Goal: Task Accomplishment & Management: Complete application form

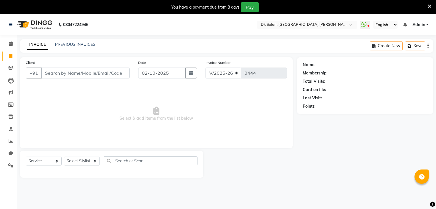
select select "8913"
select select "service"
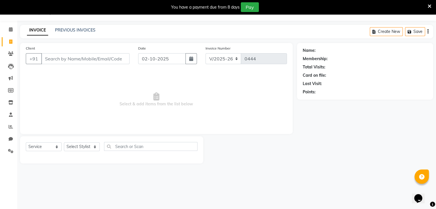
click at [99, 58] on input "Client" at bounding box center [85, 58] width 88 height 11
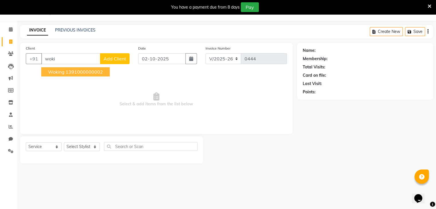
click at [76, 72] on ngb-highlight "1391000000002" at bounding box center [84, 72] width 37 height 6
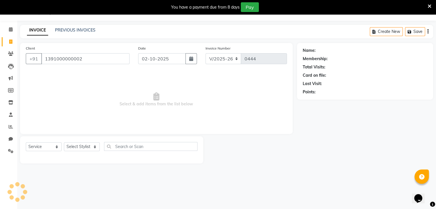
type input "1391000000002"
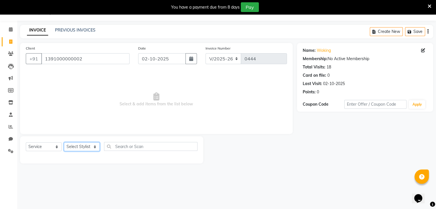
click at [81, 148] on select "Select Stylist [PERSON_NAME] [PERSON_NAME] [MEDICAL_DATA] [PERSON_NAME] [PERSON…" at bounding box center [82, 147] width 36 height 9
select select "90539"
click at [64, 143] on select "Select Stylist [PERSON_NAME] [PERSON_NAME] [MEDICAL_DATA] [PERSON_NAME] [PERSON…" at bounding box center [82, 147] width 36 height 9
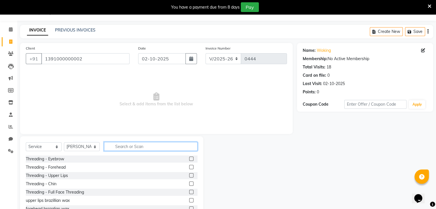
click at [130, 148] on input "text" at bounding box center [150, 146] width 93 height 9
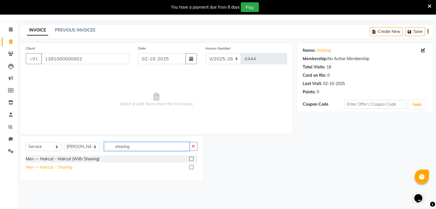
type input "shaving"
click at [62, 167] on div "Men — Haircut - Shaving" at bounding box center [49, 168] width 46 height 6
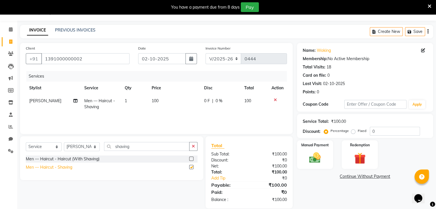
checkbox input "false"
click at [311, 157] on img at bounding box center [314, 158] width 19 height 14
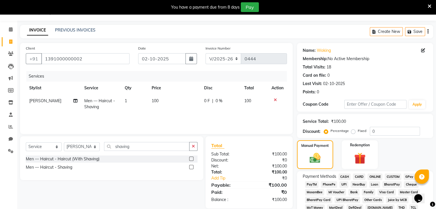
click at [376, 177] on span "ONLINE" at bounding box center [375, 177] width 15 height 7
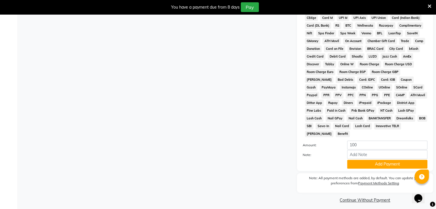
scroll to position [213, 0]
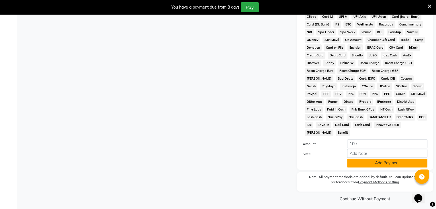
click at [378, 162] on button "Add Payment" at bounding box center [387, 163] width 80 height 9
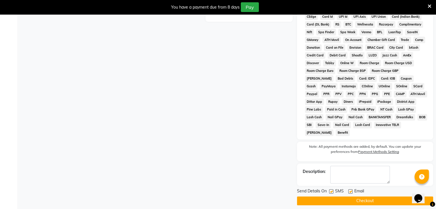
scroll to position [215, 0]
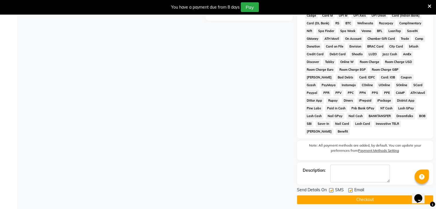
click at [376, 196] on button "Checkout" at bounding box center [365, 200] width 136 height 9
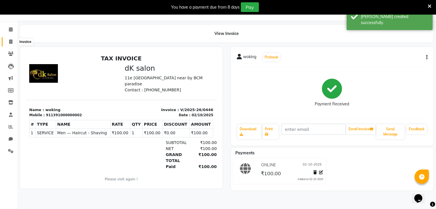
click at [9, 39] on span at bounding box center [11, 42] width 10 height 7
select select "service"
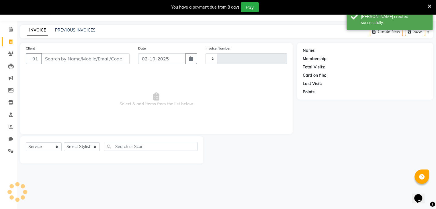
type input "0447"
select select "8913"
click at [69, 58] on input "Client" at bounding box center [85, 58] width 88 height 11
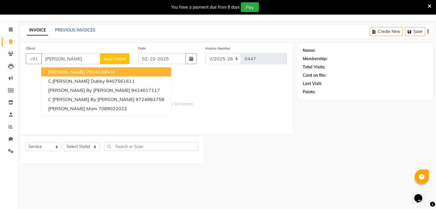
click at [75, 72] on span "[PERSON_NAME]" at bounding box center [66, 72] width 37 height 6
type input "7024439544"
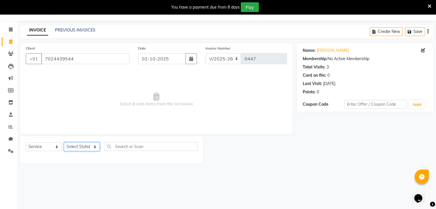
click at [83, 149] on select "Select Stylist [PERSON_NAME] [PERSON_NAME] [MEDICAL_DATA] [PERSON_NAME] [PERSON…" at bounding box center [82, 147] width 36 height 9
select select "90622"
click at [64, 143] on select "Select Stylist [PERSON_NAME] [PERSON_NAME] [MEDICAL_DATA] [PERSON_NAME] [PERSON…" at bounding box center [82, 147] width 36 height 9
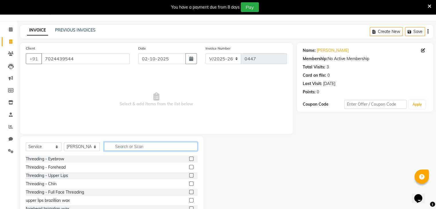
click at [124, 148] on input "text" at bounding box center [150, 146] width 93 height 9
type input "clean"
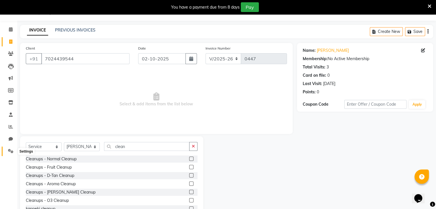
click at [9, 151] on icon at bounding box center [10, 151] width 5 height 4
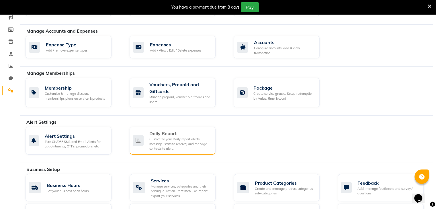
scroll to position [75, 0]
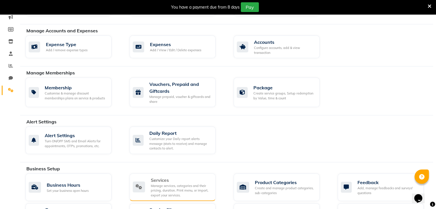
click at [171, 190] on div "Manage services, categories and their pricing, duration. Print menu, or import,…" at bounding box center [181, 191] width 60 height 14
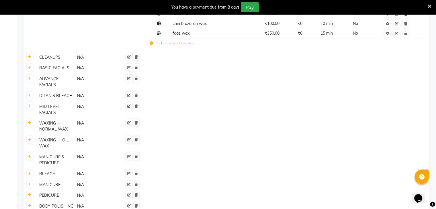
scroll to position [161, 0]
click at [30, 58] on icon at bounding box center [29, 57] width 3 height 3
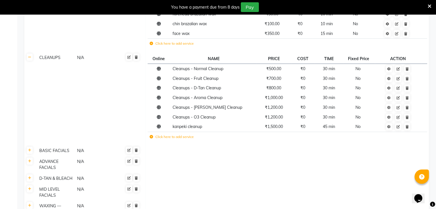
click at [180, 138] on label "Click here to add service" at bounding box center [172, 137] width 44 height 5
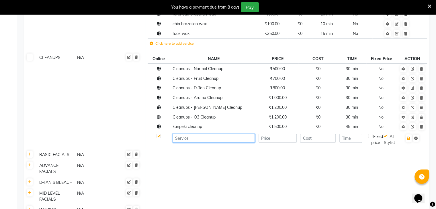
click at [183, 141] on input at bounding box center [214, 138] width 82 height 9
type input "high frequency"
click at [276, 141] on input "number" at bounding box center [278, 138] width 38 height 9
type input "500"
click at [350, 143] on input "number" at bounding box center [351, 138] width 23 height 9
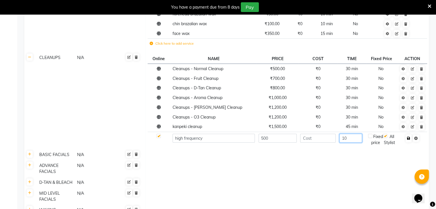
type input "10"
click at [409, 140] on icon "button" at bounding box center [408, 138] width 3 height 3
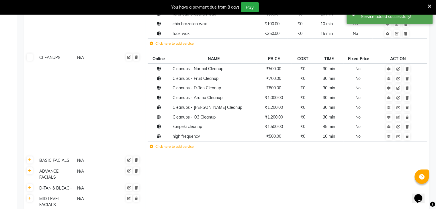
scroll to position [0, 0]
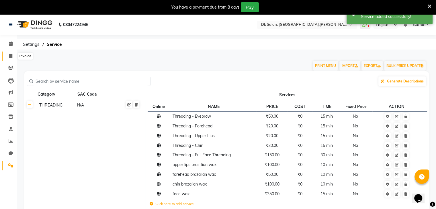
click at [12, 54] on span at bounding box center [11, 56] width 10 height 7
select select "service"
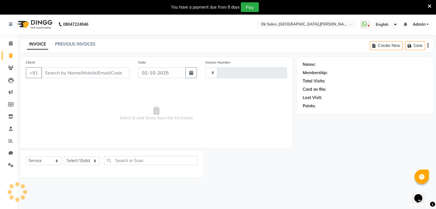
type input "0447"
select select "8913"
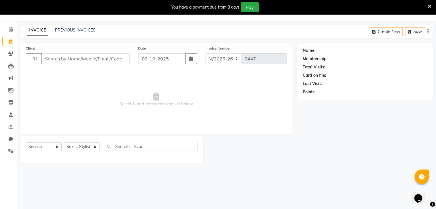
click at [65, 62] on input "Client" at bounding box center [85, 58] width 88 height 11
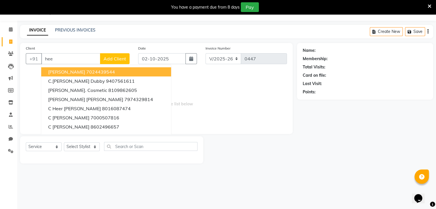
click at [75, 70] on span "[PERSON_NAME]" at bounding box center [66, 72] width 37 height 6
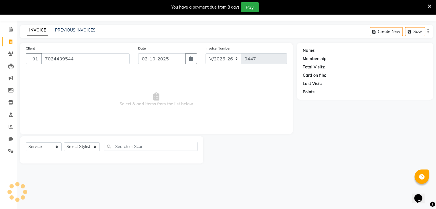
type input "7024439544"
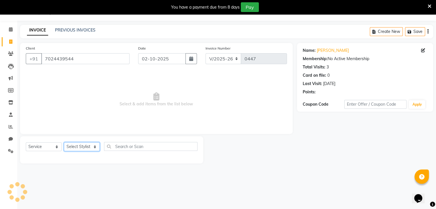
click at [77, 145] on select "Select Stylist [PERSON_NAME] [PERSON_NAME] [MEDICAL_DATA] [PERSON_NAME] [PERSON…" at bounding box center [82, 147] width 36 height 9
select select "90622"
click at [64, 143] on select "Select Stylist [PERSON_NAME] [PERSON_NAME] [MEDICAL_DATA] [PERSON_NAME] [PERSON…" at bounding box center [82, 147] width 36 height 9
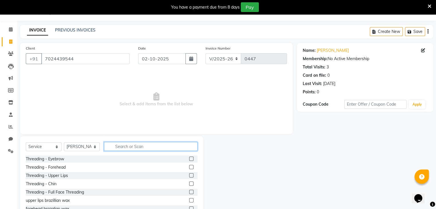
click at [128, 148] on input "text" at bounding box center [150, 146] width 93 height 9
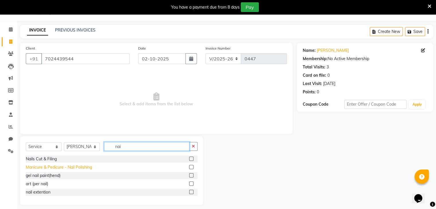
type input "nai"
click at [57, 168] on div "Manicure & Pedicure - Nail Polishing" at bounding box center [59, 168] width 66 height 6
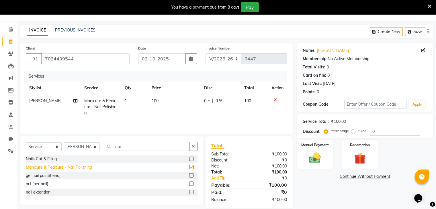
checkbox input "false"
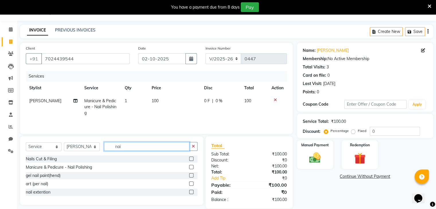
click at [123, 147] on input "nai" at bounding box center [146, 146] width 85 height 9
type input "n"
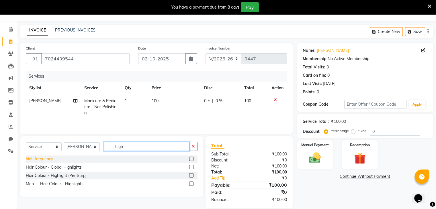
type input "high"
click at [48, 160] on div "high frequency" at bounding box center [39, 159] width 27 height 6
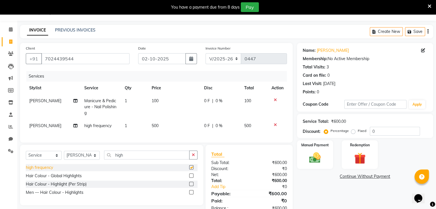
checkbox input "false"
drag, startPoint x: 75, startPoint y: 161, endPoint x: 76, endPoint y: 135, distance: 26.1
click at [76, 135] on div "Client [PHONE_NUMBER] Date [DATE] Invoice Number V/2025 V/[PHONE_NUMBER] Servic…" at bounding box center [156, 130] width 281 height 174
select select "90540"
click at [64, 156] on select "Select Stylist [PERSON_NAME] [PERSON_NAME] [MEDICAL_DATA] [PERSON_NAME] [PERSON…" at bounding box center [82, 155] width 36 height 9
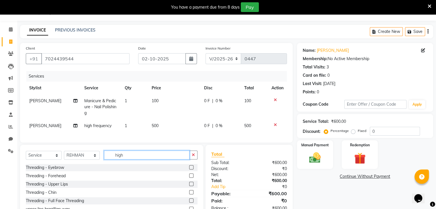
click at [123, 160] on input "high" at bounding box center [146, 155] width 85 height 9
type input "h"
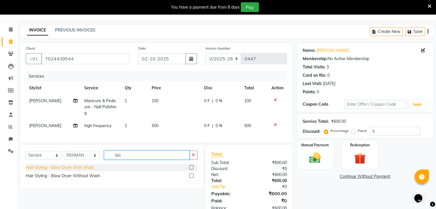
type input "blo"
click at [88, 171] on div "Hair Styling - Blow Dryer With Wash" at bounding box center [60, 168] width 68 height 6
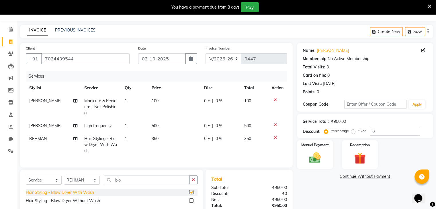
checkbox input "false"
click at [247, 101] on span "100" at bounding box center [247, 100] width 7 height 5
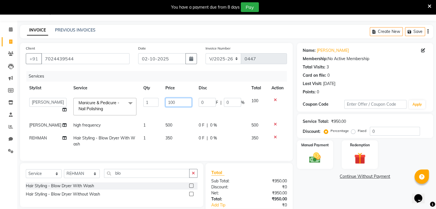
click at [180, 103] on input "100" at bounding box center [178, 102] width 26 height 9
type input "1"
type input "200"
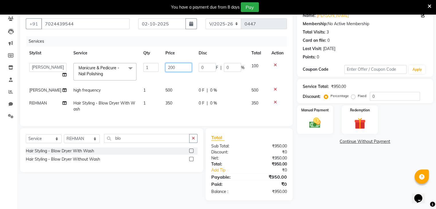
scroll to position [57, 0]
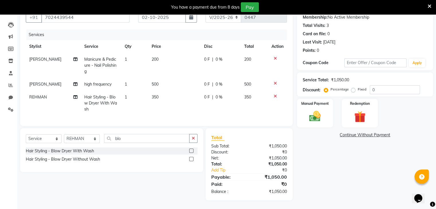
click at [254, 60] on td "200" at bounding box center [254, 65] width 27 height 25
